Goal: Task Accomplishment & Management: Manage account settings

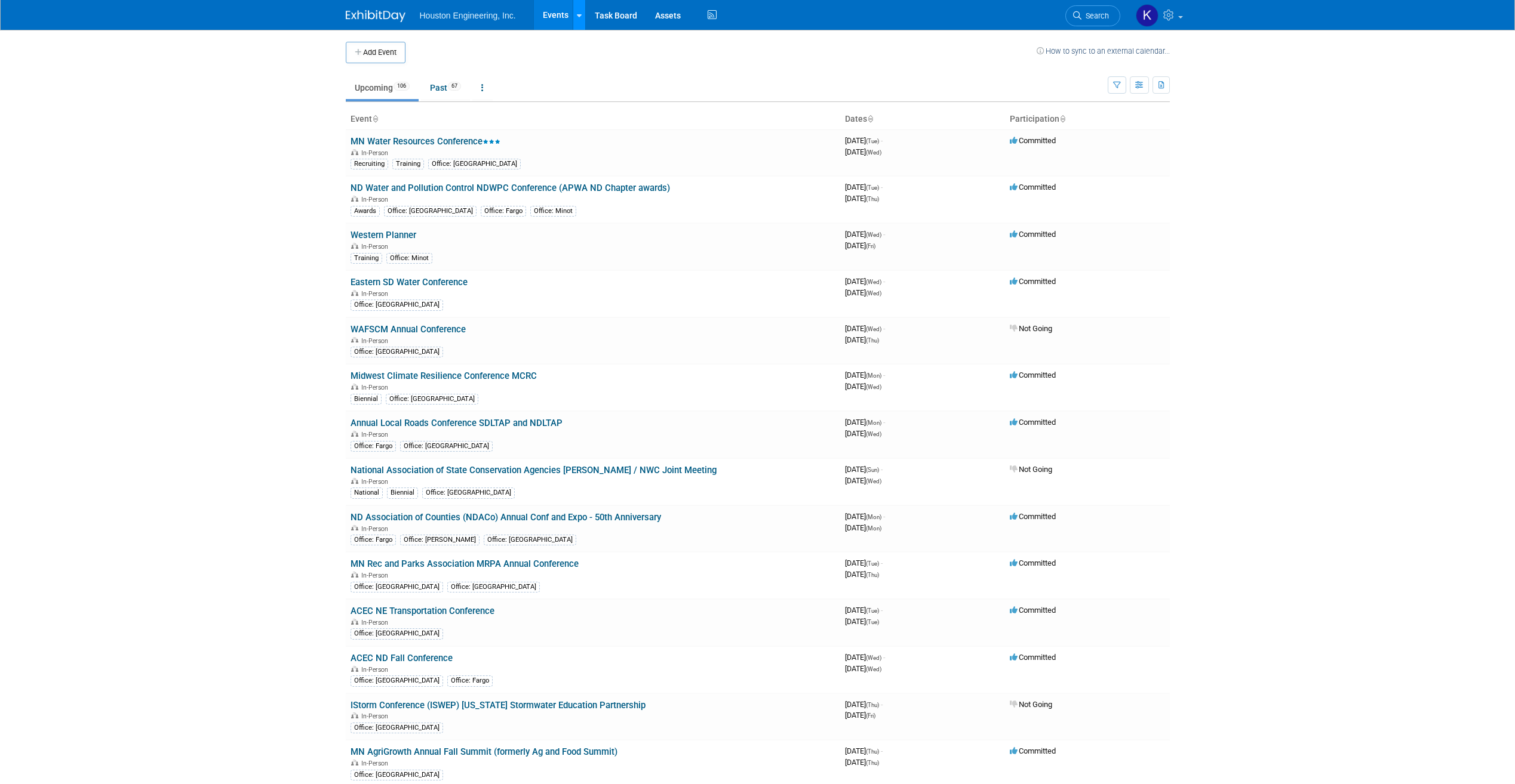
click at [575, 12] on link at bounding box center [578, 15] width 13 height 30
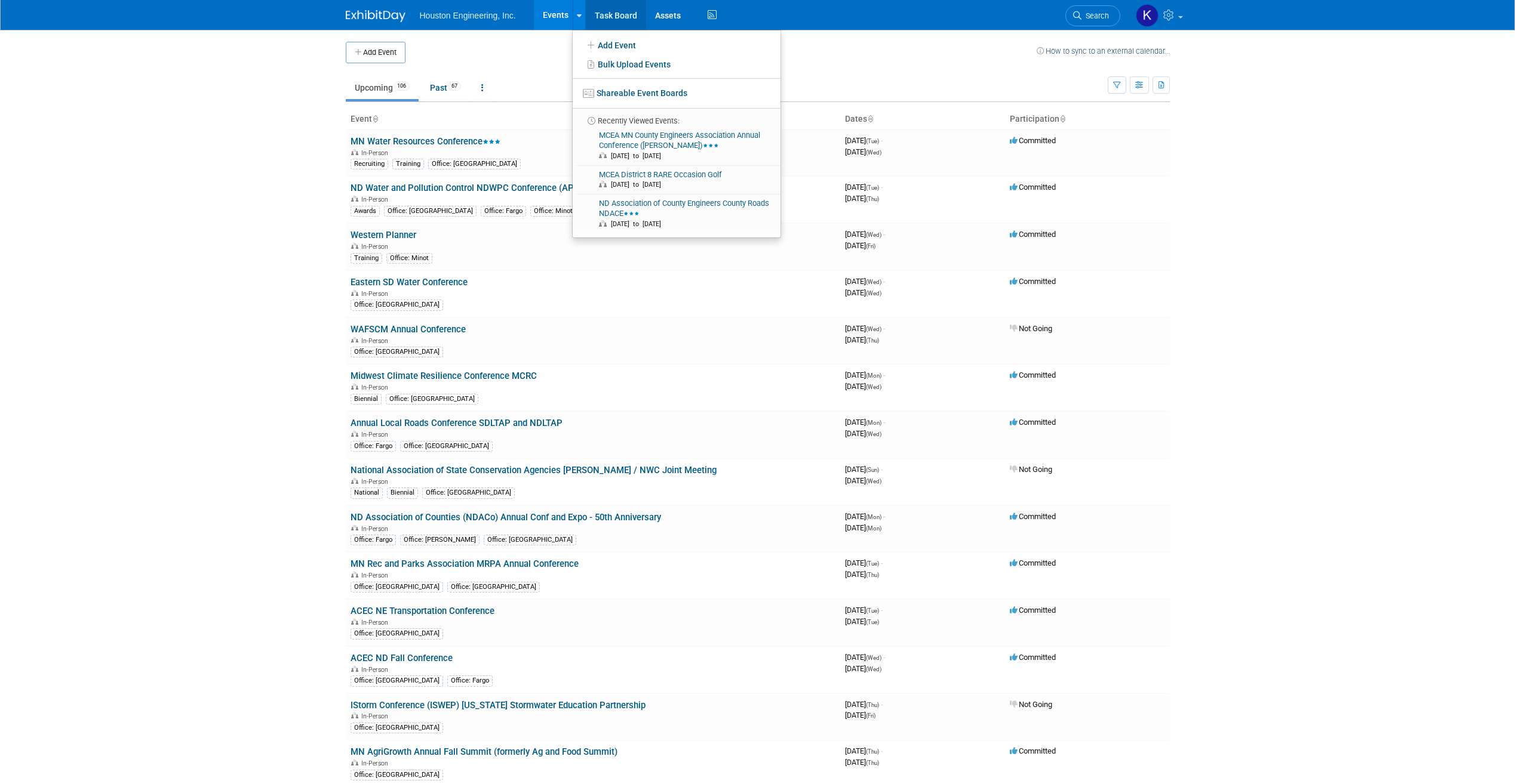
click at [611, 10] on link "Task Board" at bounding box center [616, 15] width 61 height 30
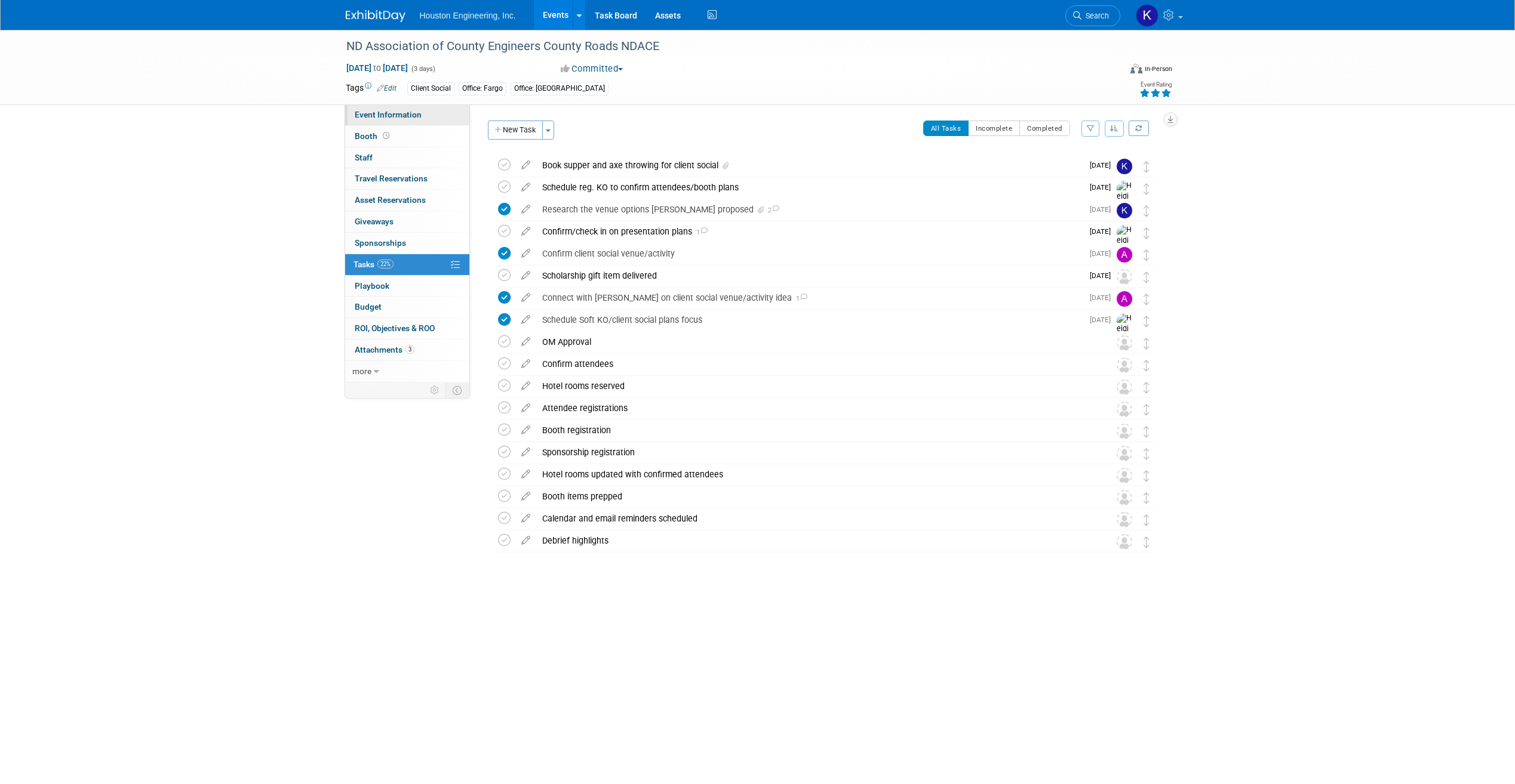
click at [387, 116] on span "Event Information" at bounding box center [388, 115] width 67 height 10
select select "2 - Post KO/Active Planning"
select select "Transportation"
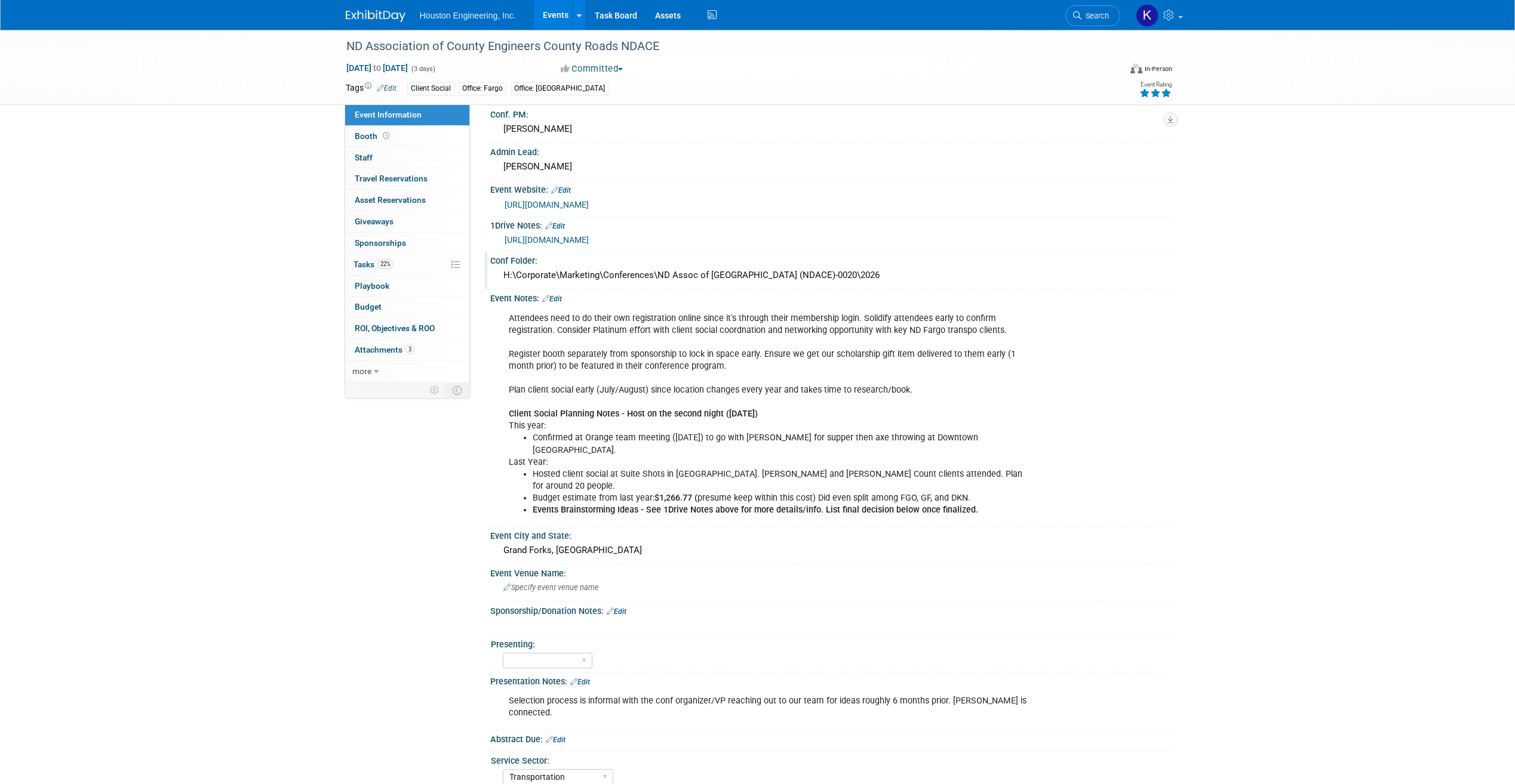
scroll to position [90, 0]
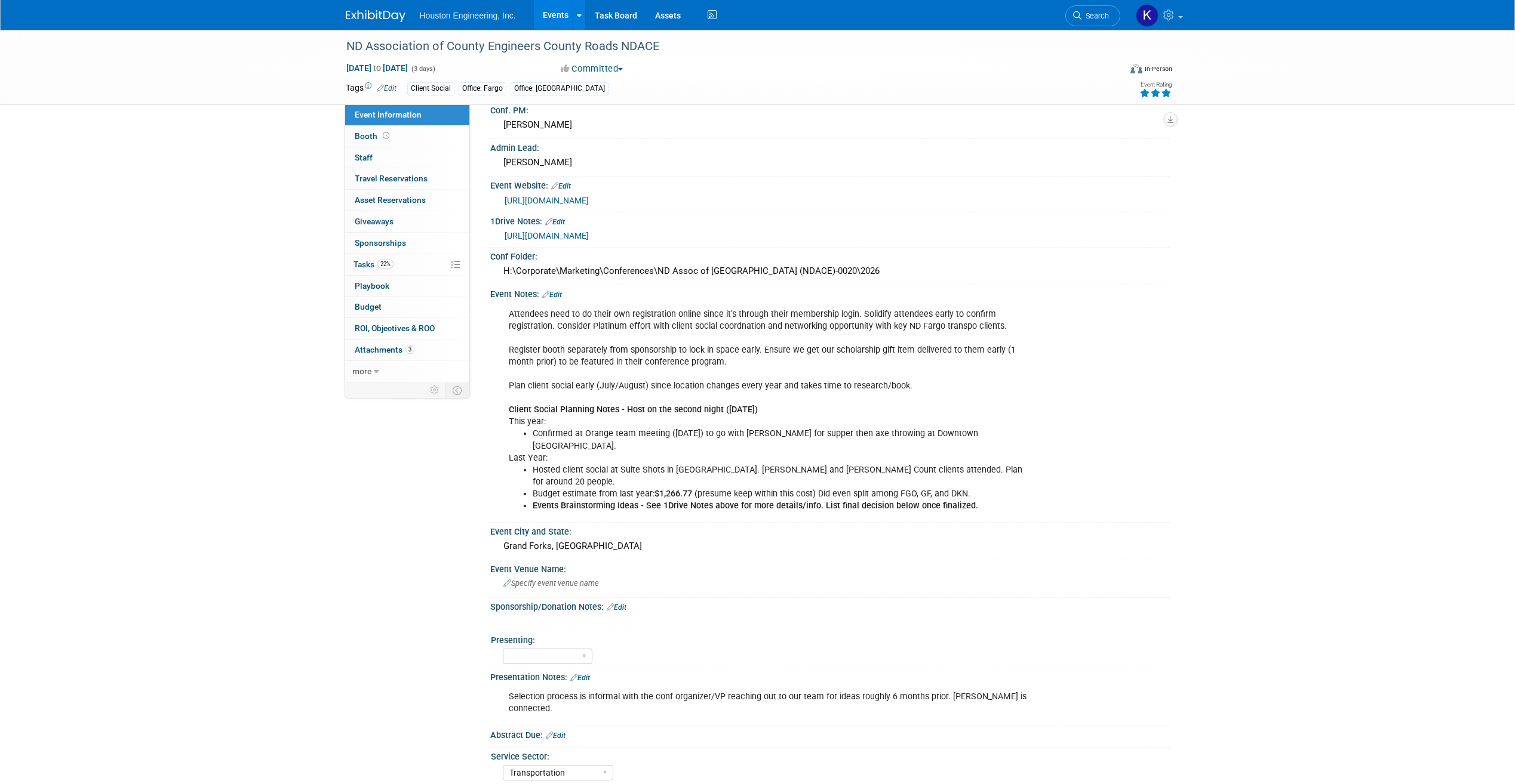
click at [589, 236] on link "[URL][DOMAIN_NAME]" at bounding box center [547, 236] width 84 height 10
